Goal: Navigation & Orientation: Go to known website

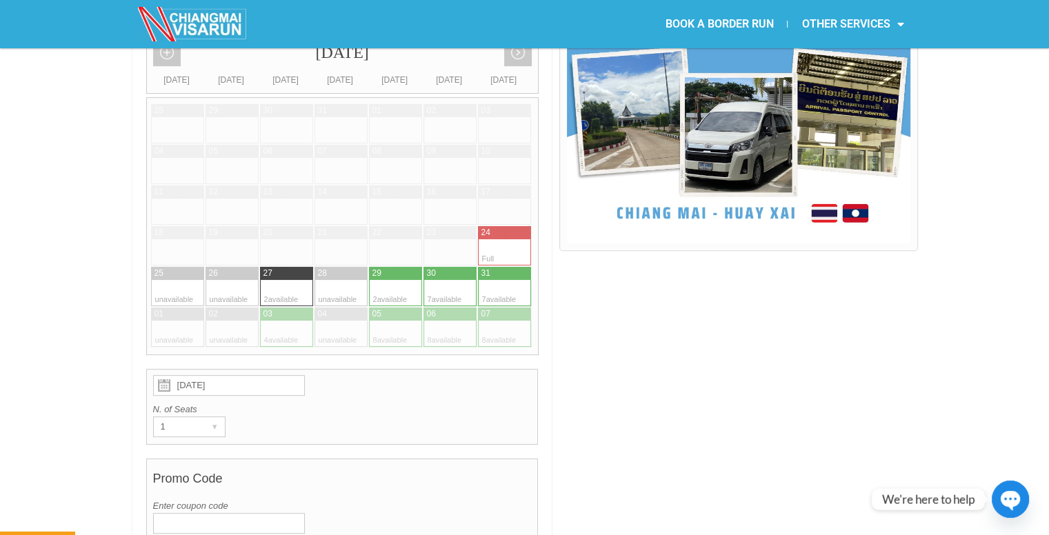
scroll to position [425, 0]
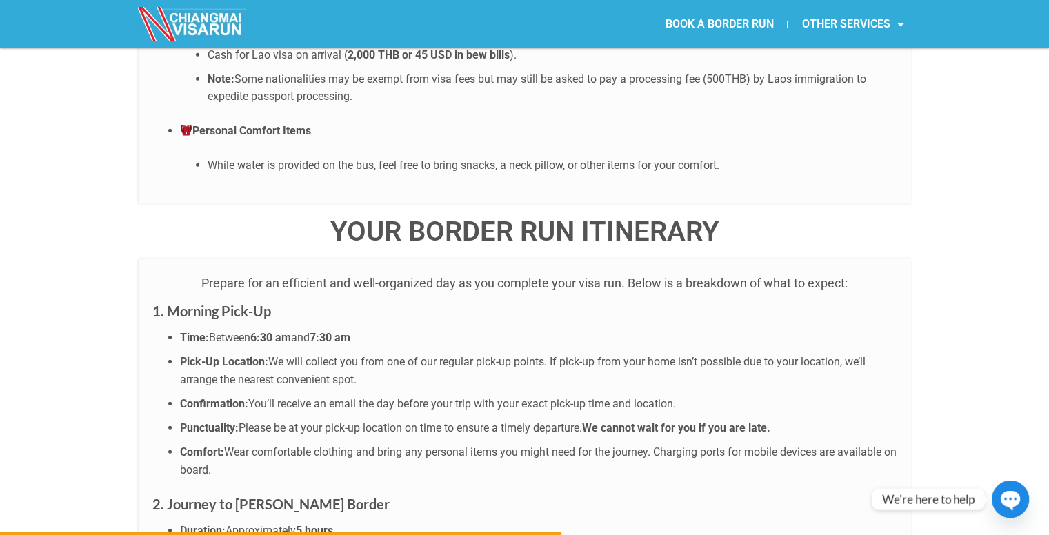
scroll to position [3403, 0]
click at [219, 20] on img at bounding box center [193, 24] width 110 height 34
